Goal: Contribute content: Add original content to the website for others to see

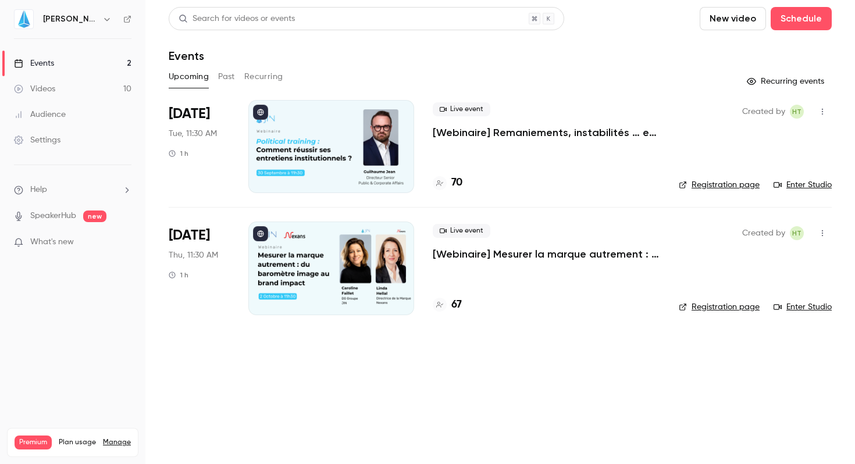
click at [45, 91] on div "Videos" at bounding box center [34, 89] width 41 height 12
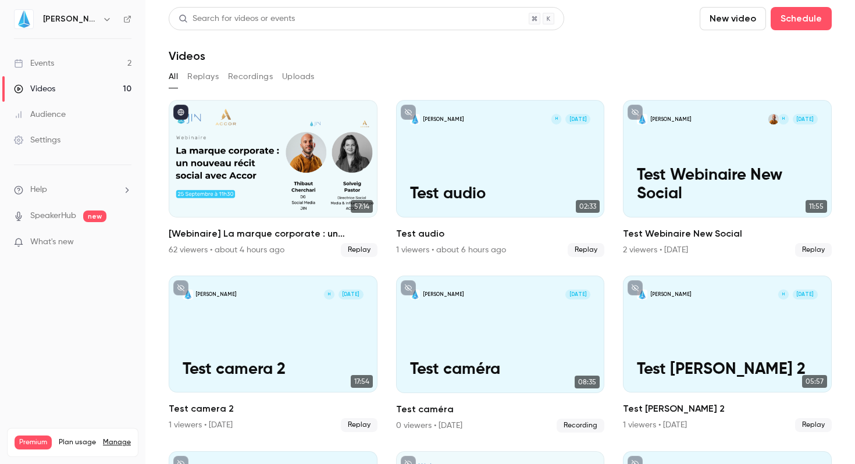
click at [715, 16] on button "New video" at bounding box center [732, 18] width 66 height 23
click at [728, 45] on div "Record" at bounding box center [766, 51] width 88 height 12
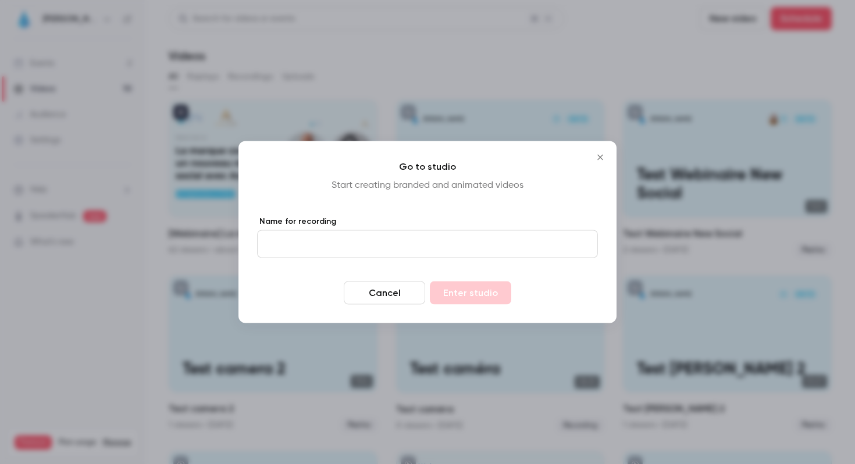
click at [408, 236] on input "Name for recording" at bounding box center [427, 244] width 341 height 28
type input "******"
click at [605, 159] on icon "Close" at bounding box center [600, 157] width 14 height 9
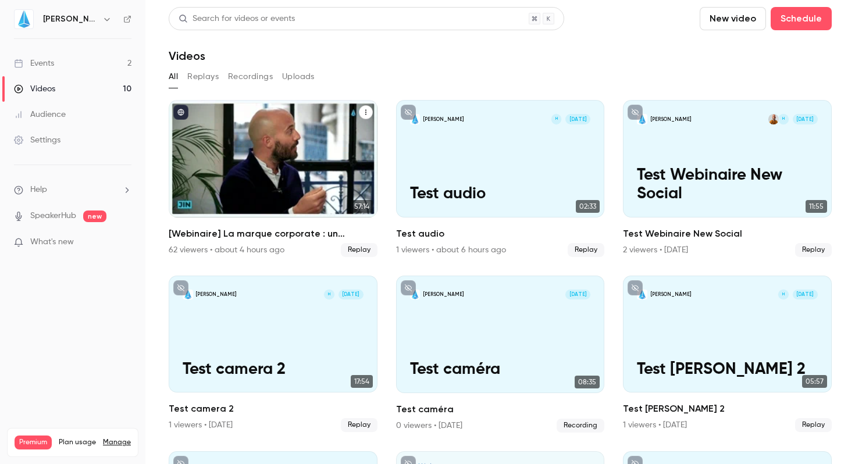
click at [217, 177] on div "[Webinaire] La marque corporate : un nouveau récit social avec Accor" at bounding box center [273, 158] width 209 height 117
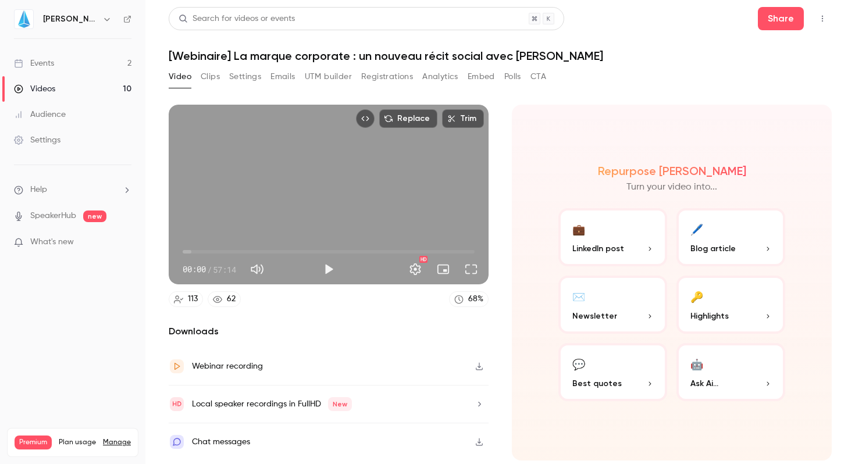
click at [128, 18] on icon at bounding box center [127, 19] width 8 height 8
click at [812, 3] on main "Search for videos or events Share [Webinaire] La marque corporate : un nouveau …" at bounding box center [499, 232] width 709 height 464
click at [822, 15] on icon "Top Bar Actions" at bounding box center [821, 19] width 9 height 8
click at [673, 85] on div at bounding box center [427, 232] width 855 height 464
click at [70, 60] on link "Events 2" at bounding box center [72, 64] width 145 height 26
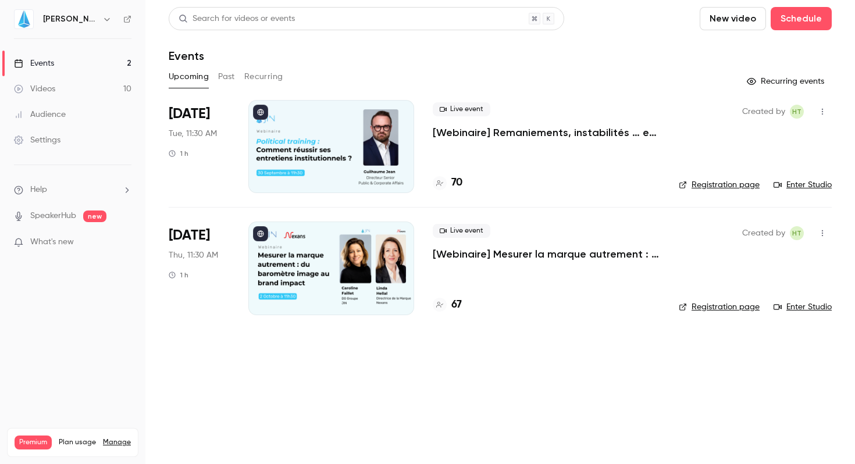
click at [728, 19] on button "New video" at bounding box center [732, 18] width 66 height 23
click at [742, 58] on li "Record" at bounding box center [766, 50] width 126 height 30
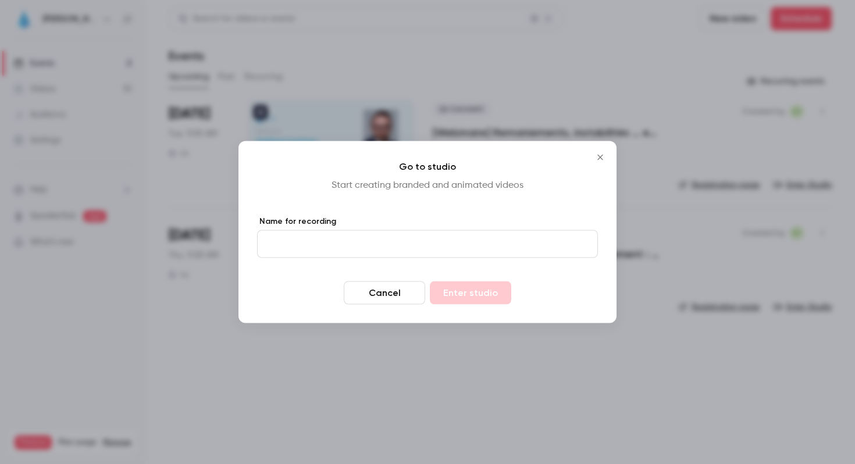
click at [453, 244] on input "Name for recording" at bounding box center [427, 244] width 341 height 28
type input "****"
click at [485, 297] on button "Enter studio" at bounding box center [470, 292] width 81 height 23
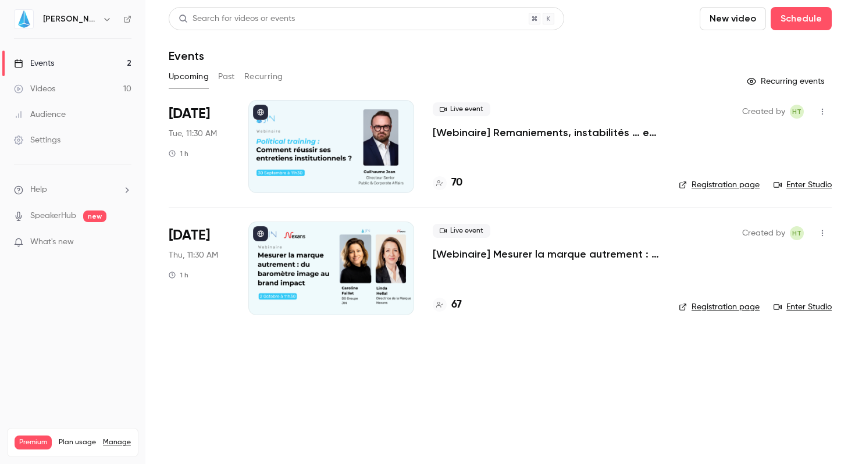
click at [63, 87] on link "Videos 10" at bounding box center [72, 89] width 145 height 26
